Goal: Task Accomplishment & Management: Manage account settings

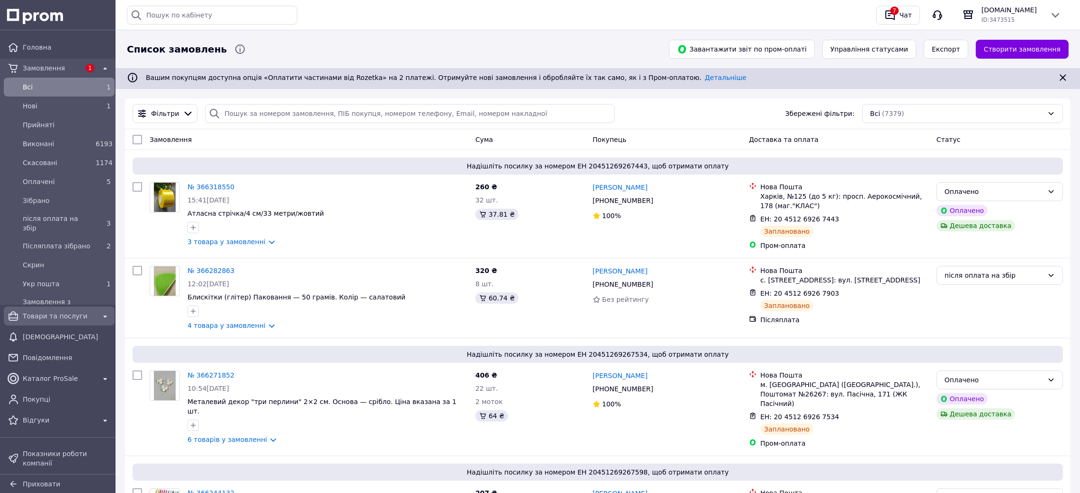
click at [50, 317] on span "Товари та послуги" at bounding box center [59, 316] width 73 height 9
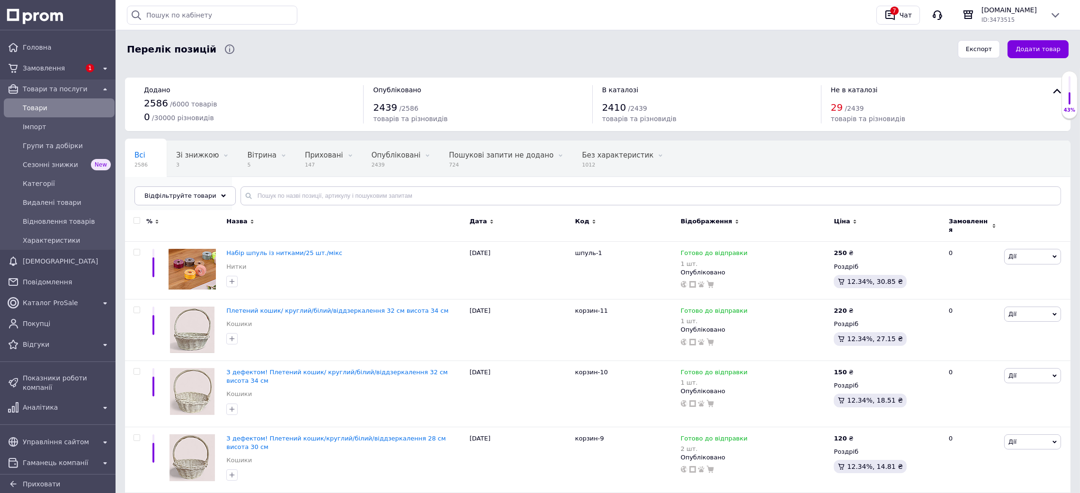
click at [213, 187] on span "Атласна стрічка 4 см" at bounding box center [173, 191] width 79 height 9
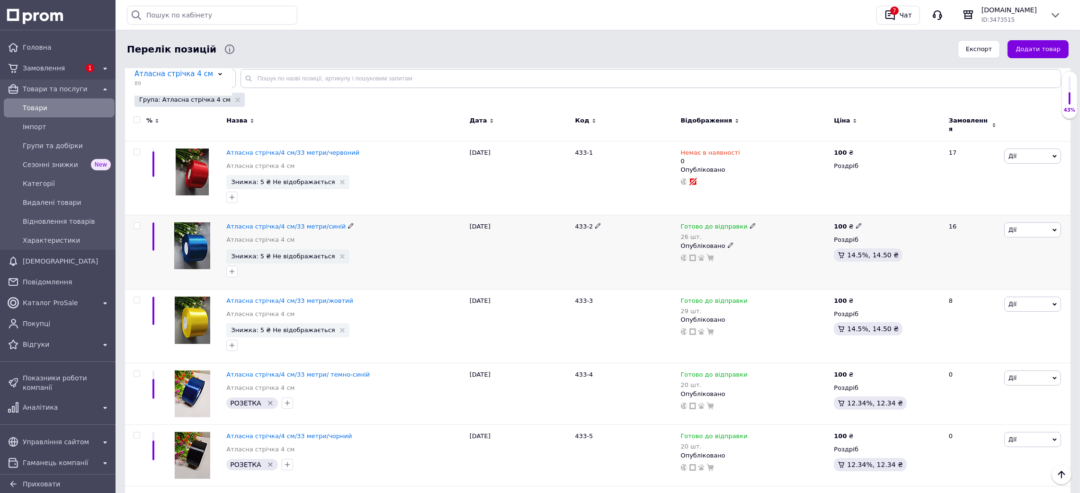
scroll to position [142, 0]
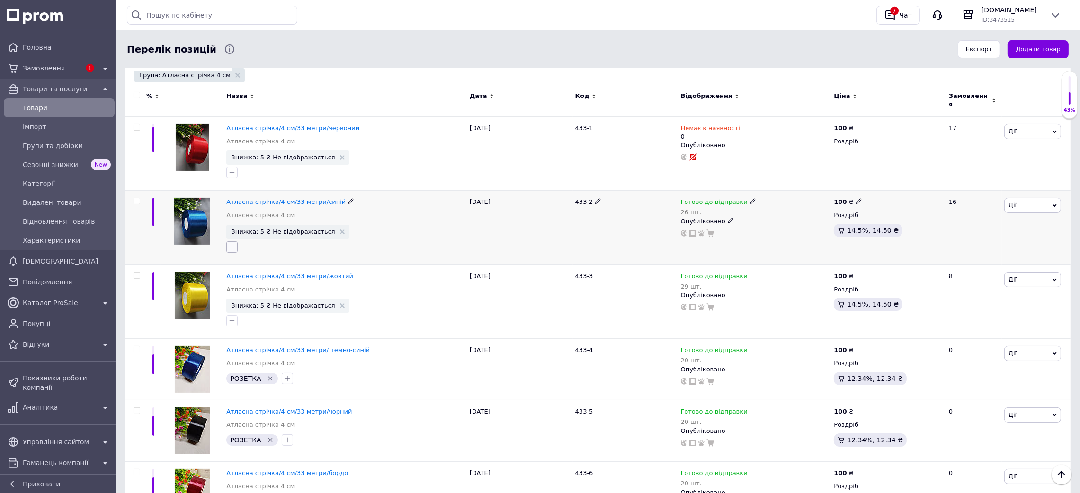
click at [233, 244] on icon "button" at bounding box center [232, 247] width 8 height 8
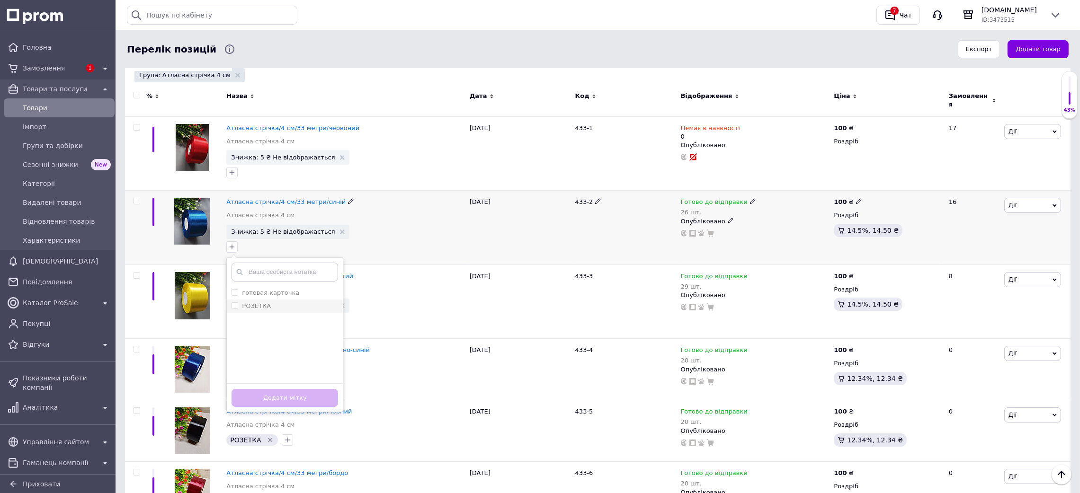
click at [270, 302] on div "РОЗЕТКА" at bounding box center [285, 306] width 107 height 9
click at [237, 303] on input "РОЗЕТКА" at bounding box center [235, 306] width 6 height 6
checkbox input "false"
click at [400, 240] on div "готовая карточка РОЗЕТКА Створити замiтку Додати мітку" at bounding box center [345, 247] width 242 height 15
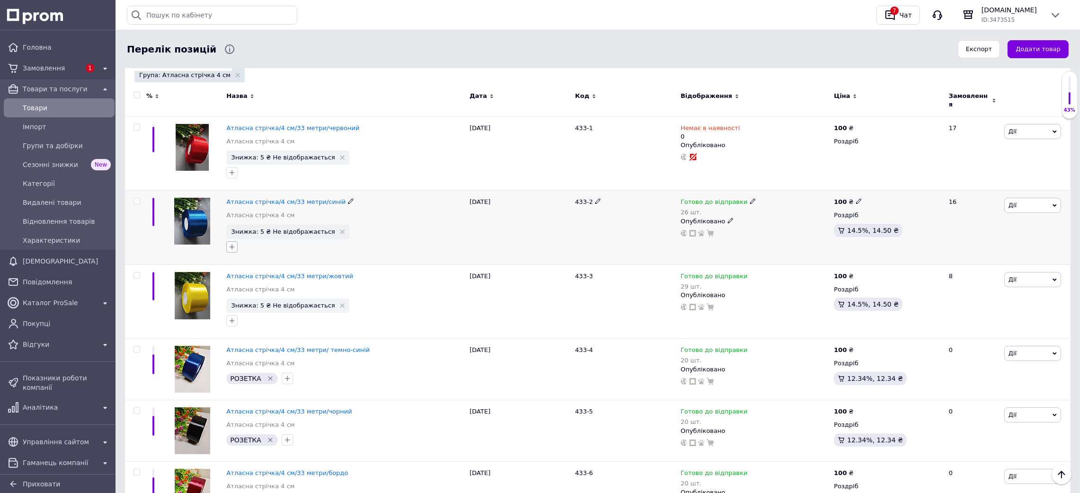
click at [233, 243] on icon "button" at bounding box center [232, 247] width 8 height 8
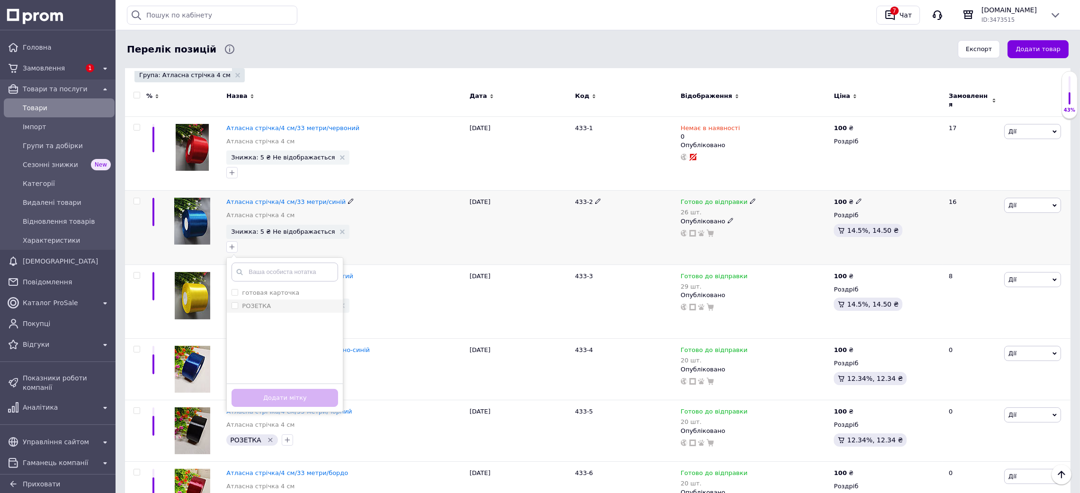
click at [265, 304] on label "РОЗЕТКА" at bounding box center [256, 306] width 29 height 7
checkbox input "true"
click at [275, 391] on button "Додати мітку" at bounding box center [285, 398] width 107 height 18
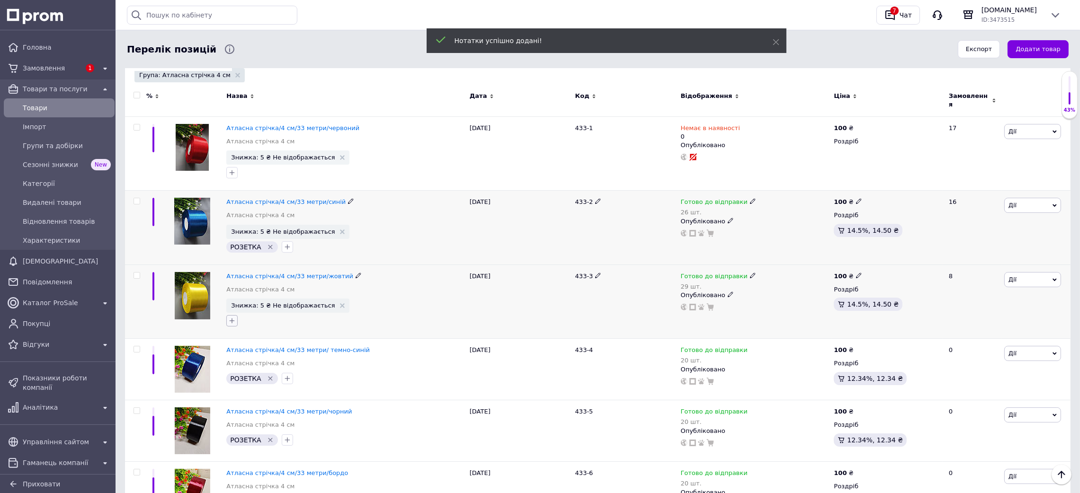
click at [227, 315] on button "button" at bounding box center [231, 320] width 11 height 11
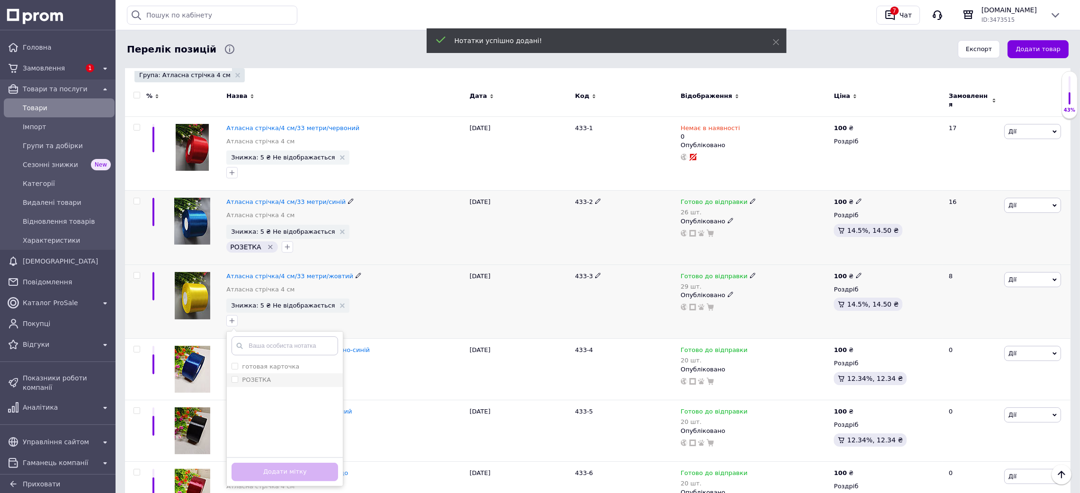
click at [260, 376] on label "РОЗЕТКА" at bounding box center [256, 379] width 29 height 7
checkbox input "true"
click at [285, 463] on button "Додати мітку" at bounding box center [285, 472] width 107 height 18
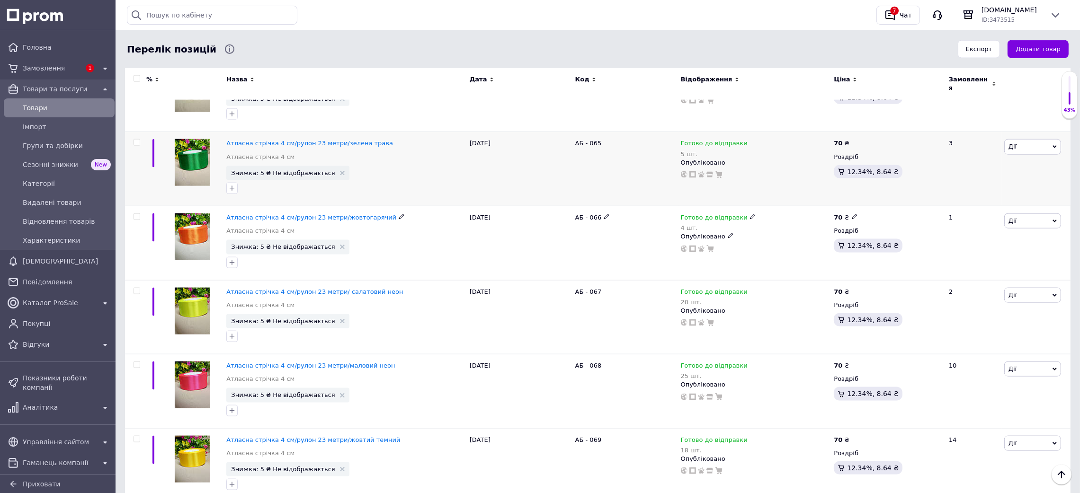
scroll to position [1917, 0]
